Goal: Obtain resource: Obtain resource

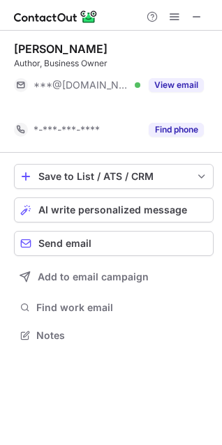
scroll to position [303, 222]
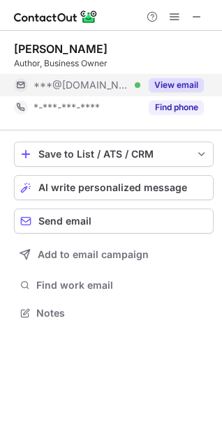
click at [176, 83] on button "View email" at bounding box center [175, 85] width 55 height 14
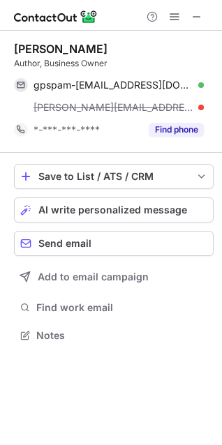
scroll to position [325, 222]
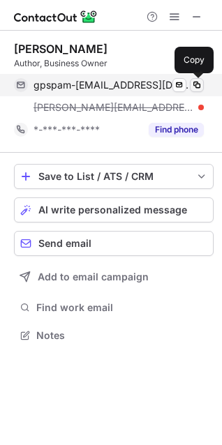
click at [199, 83] on span at bounding box center [196, 84] width 11 height 11
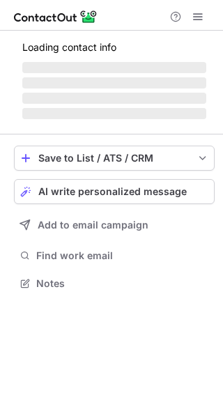
scroll to position [292, 223]
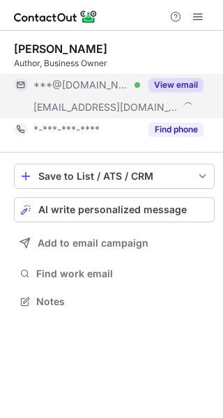
click at [173, 83] on button "View email" at bounding box center [175, 85] width 55 height 14
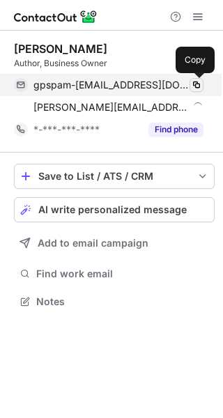
click at [197, 84] on span at bounding box center [196, 84] width 11 height 11
